Goal: Task Accomplishment & Management: Manage account settings

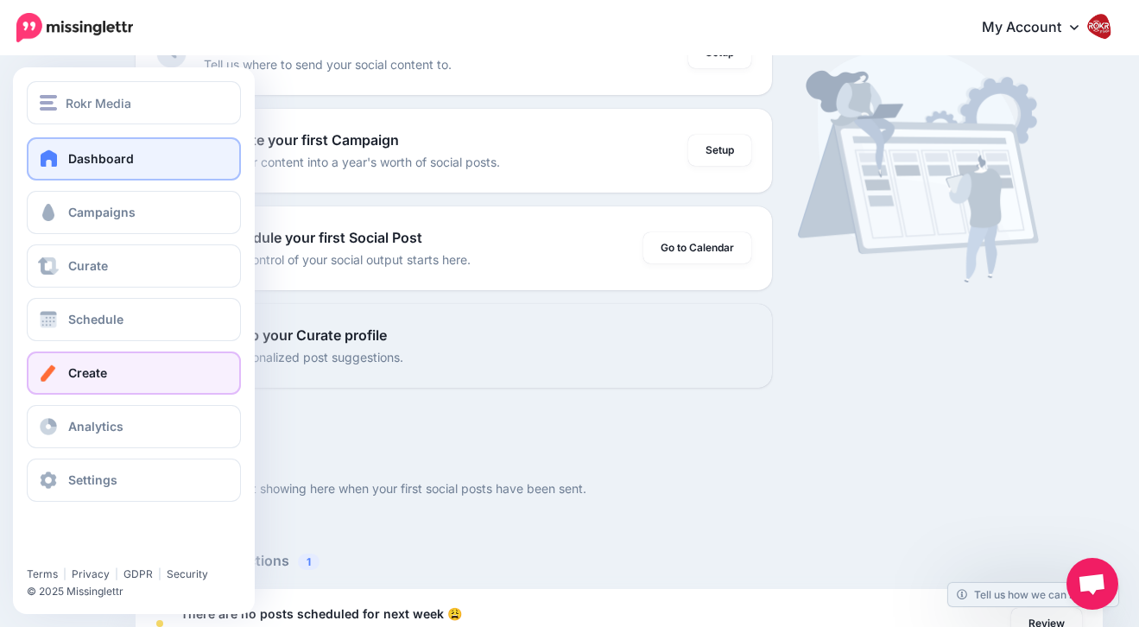
scroll to position [231, 0]
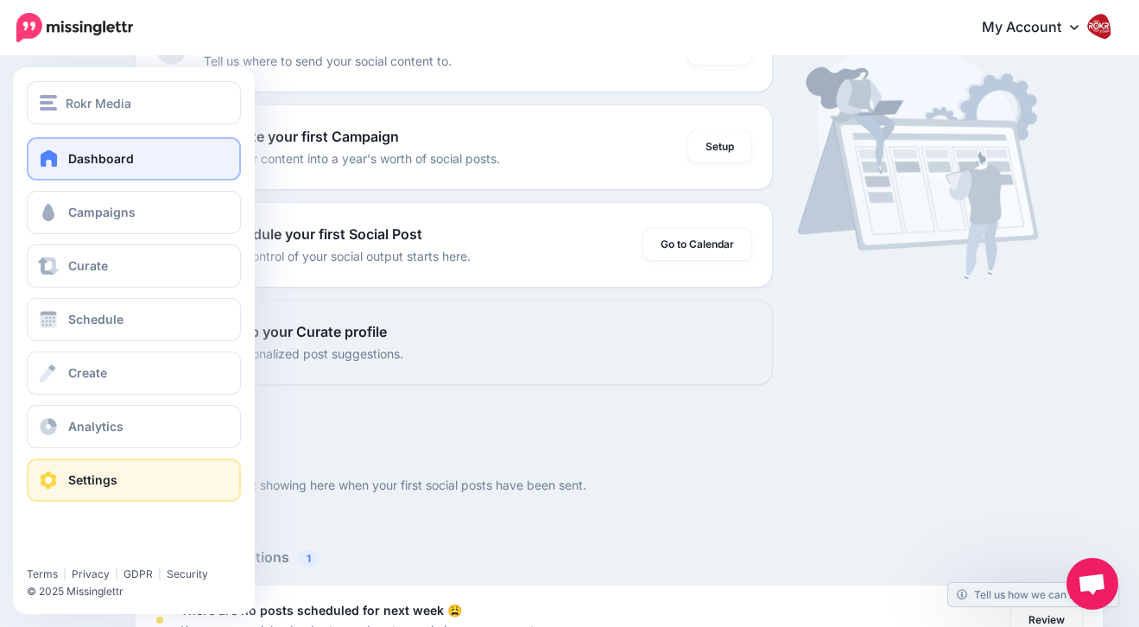
click at [101, 482] on span "Settings" at bounding box center [92, 479] width 49 height 15
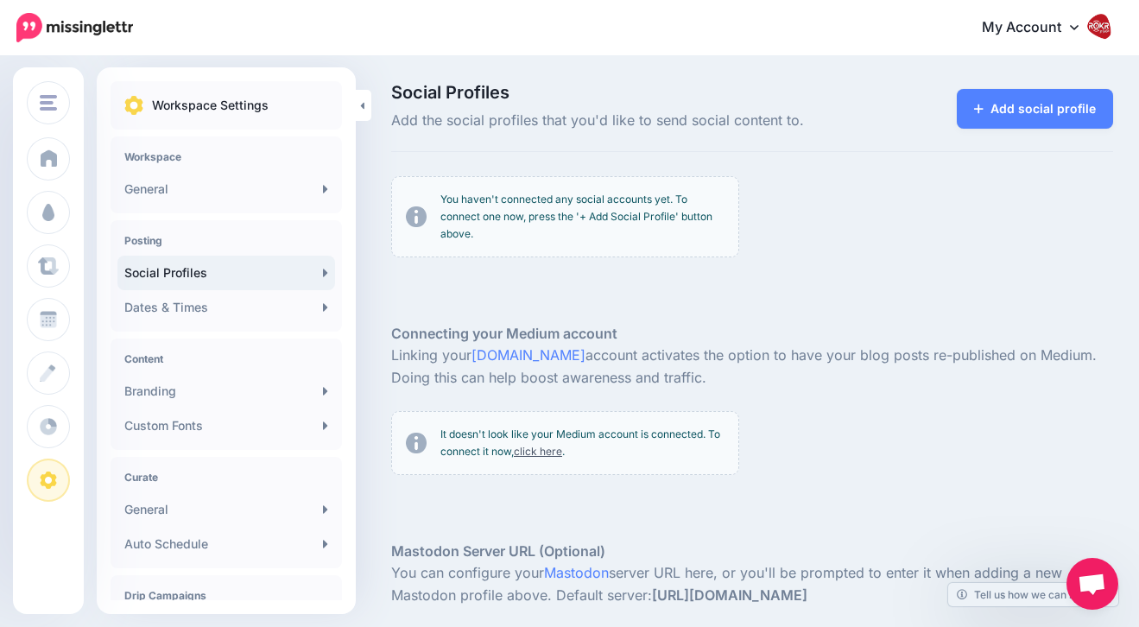
click at [1028, 28] on link "My Account" at bounding box center [1039, 28] width 149 height 42
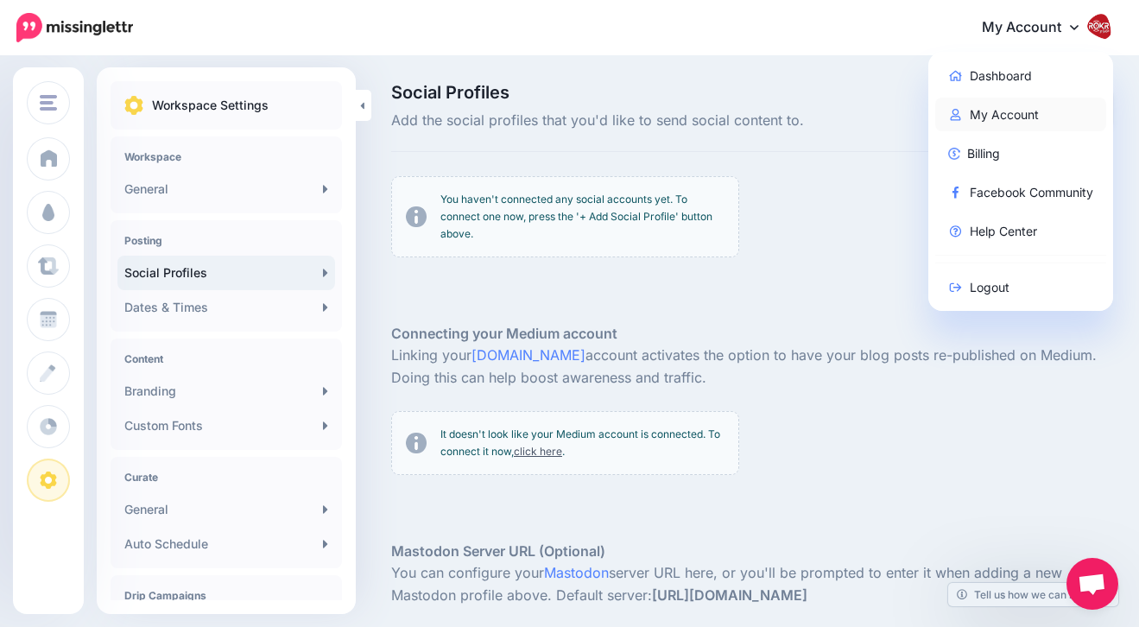
click at [1005, 113] on link "My Account" at bounding box center [1021, 115] width 172 height 34
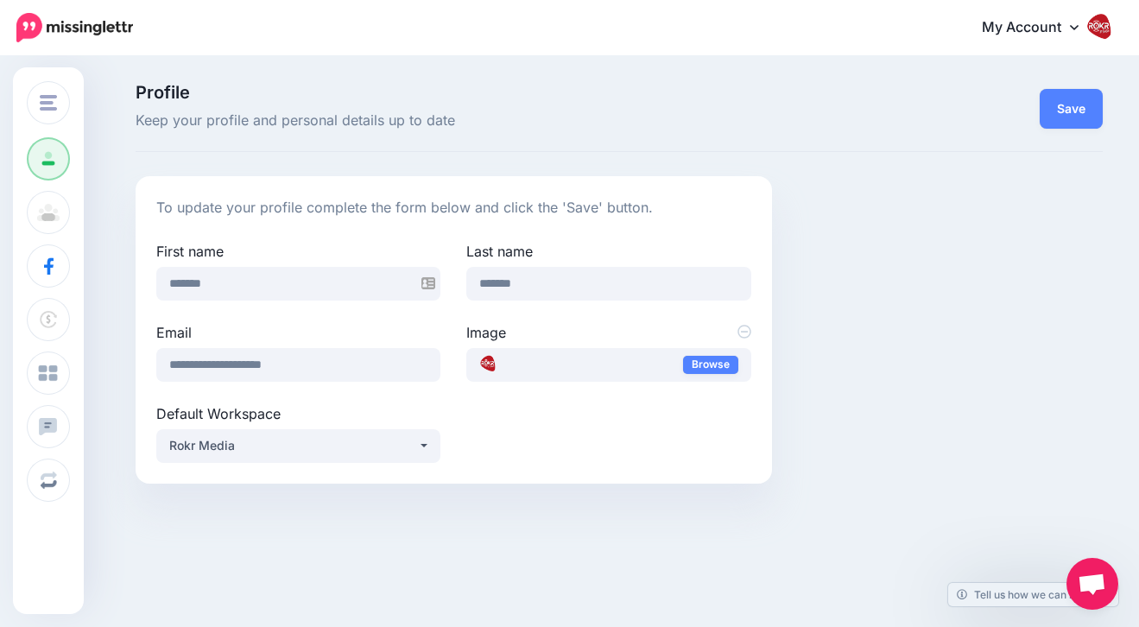
click at [1054, 26] on link "My Account" at bounding box center [1039, 28] width 149 height 42
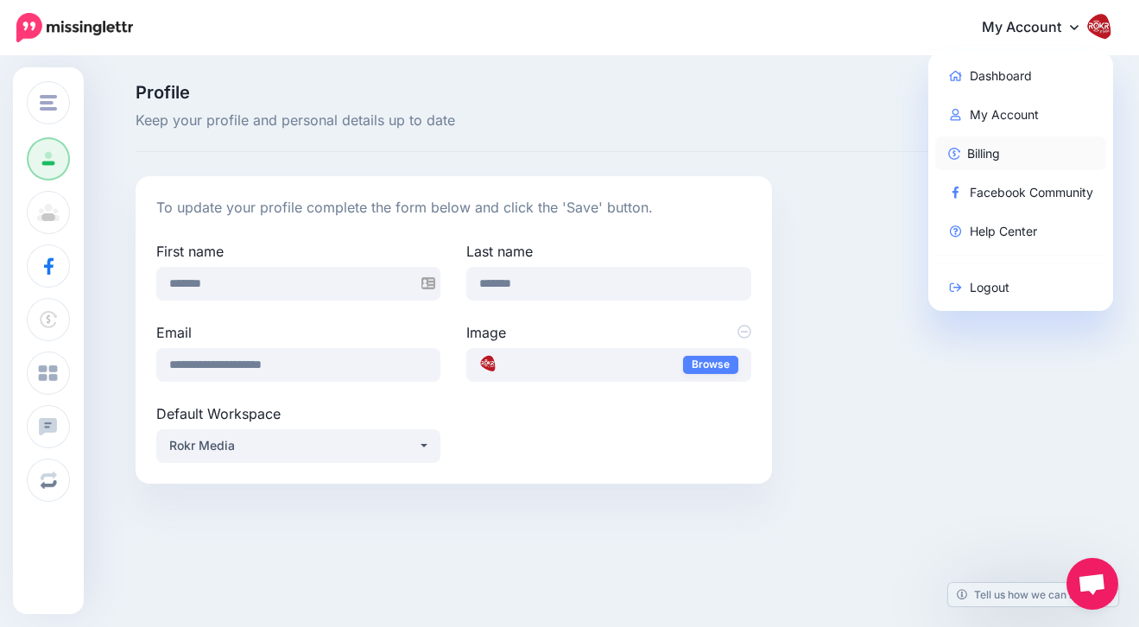
click at [1018, 157] on link "Billing" at bounding box center [1021, 153] width 172 height 34
